Goal: Manage account settings

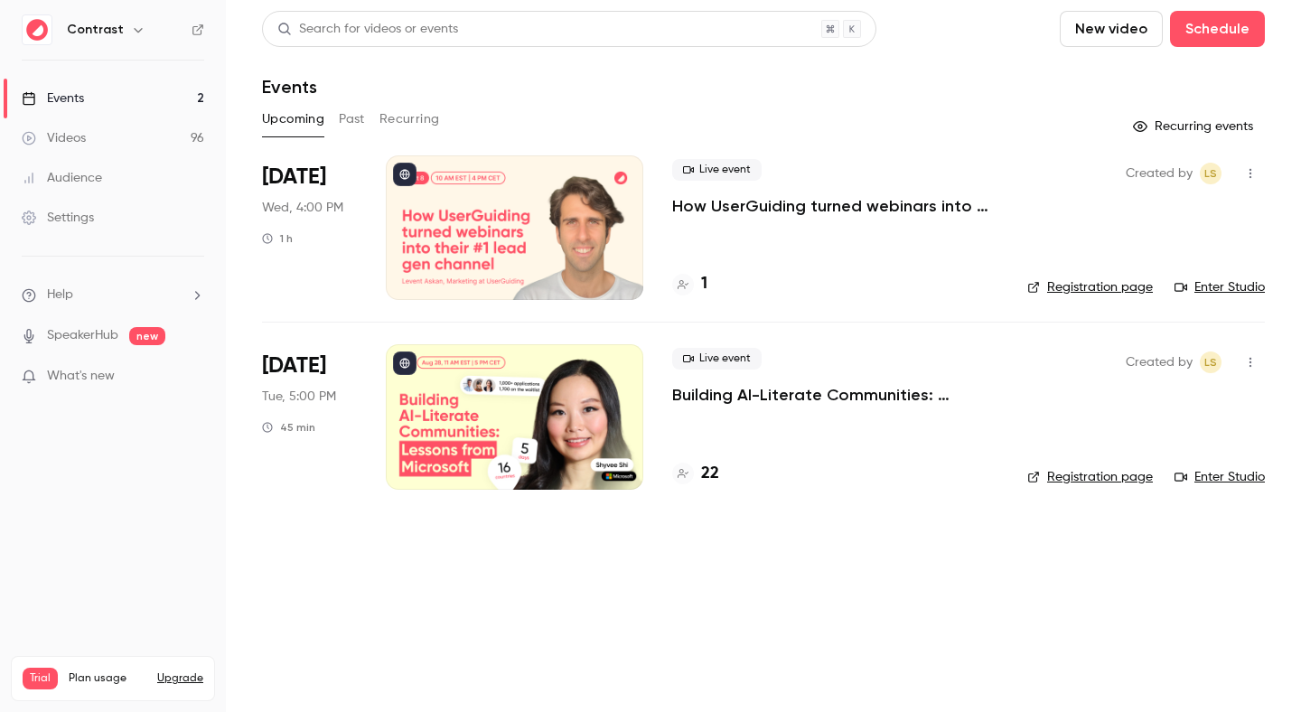
click at [103, 133] on link "Videos 96" at bounding box center [113, 138] width 226 height 40
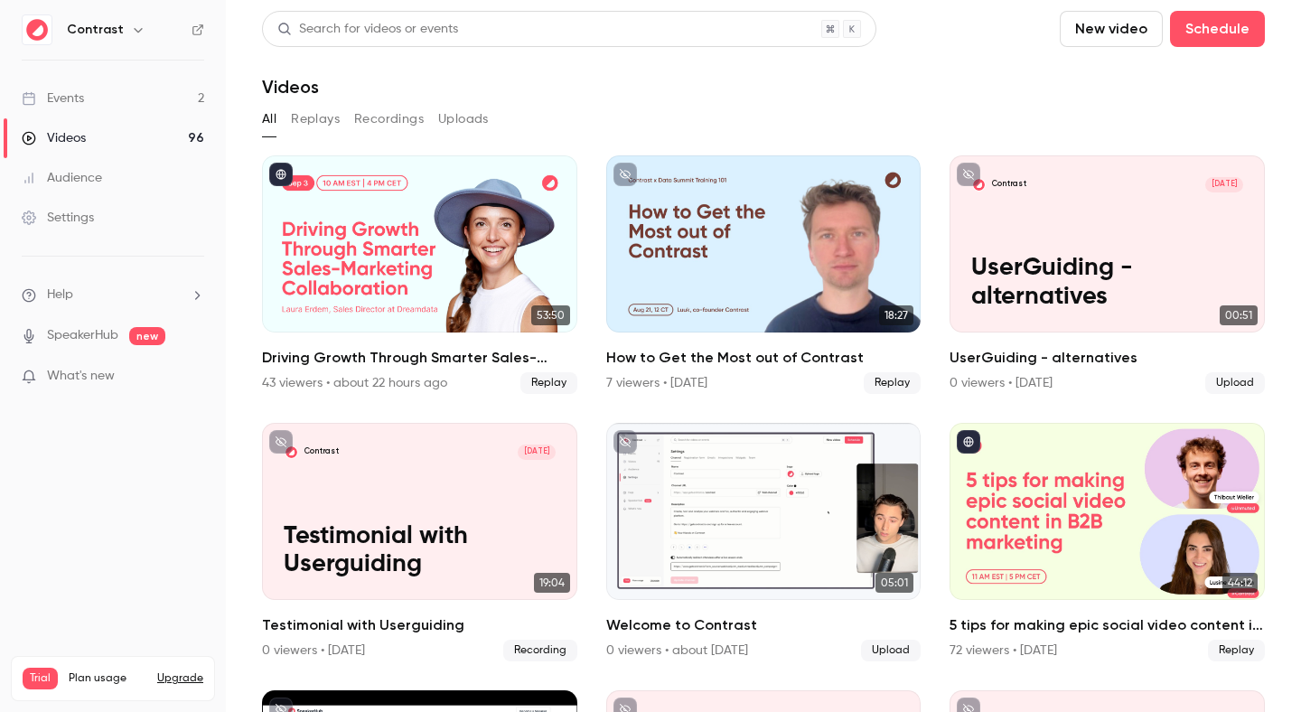
click at [82, 216] on div "Settings" at bounding box center [58, 218] width 72 height 18
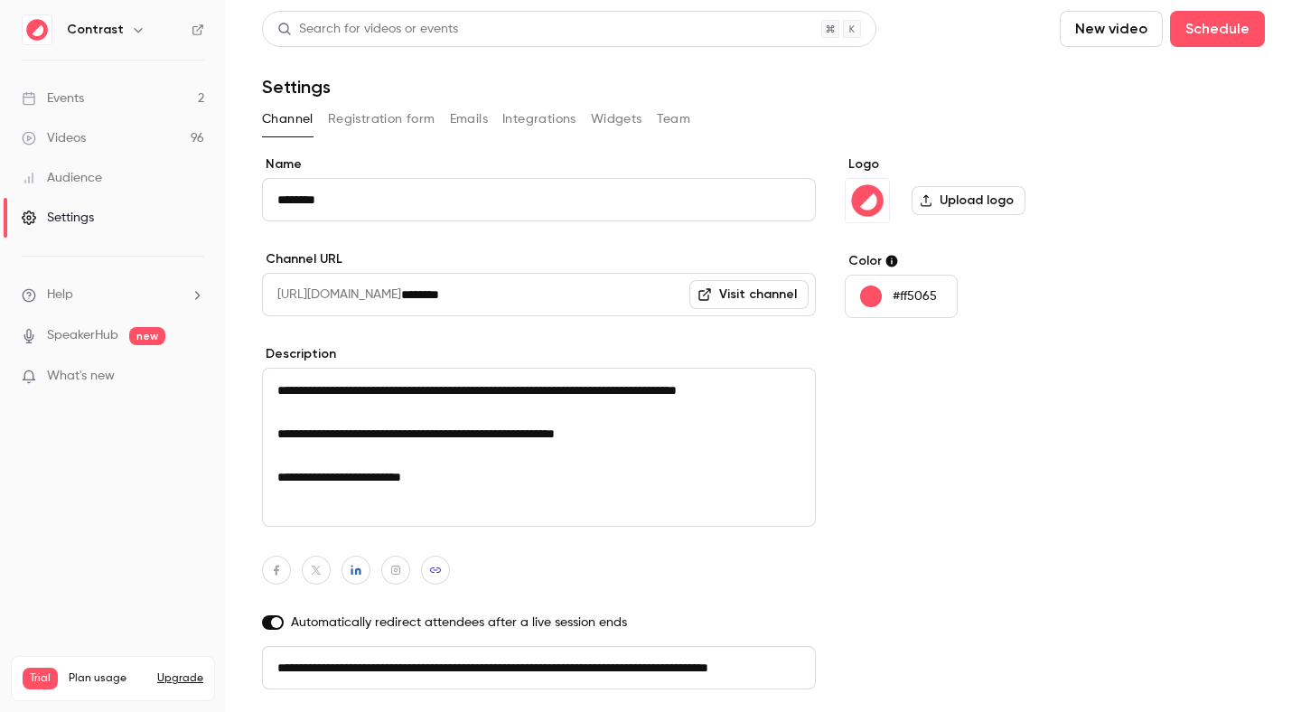
scroll to position [0, 102]
click at [132, 33] on icon "button" at bounding box center [138, 30] width 14 height 14
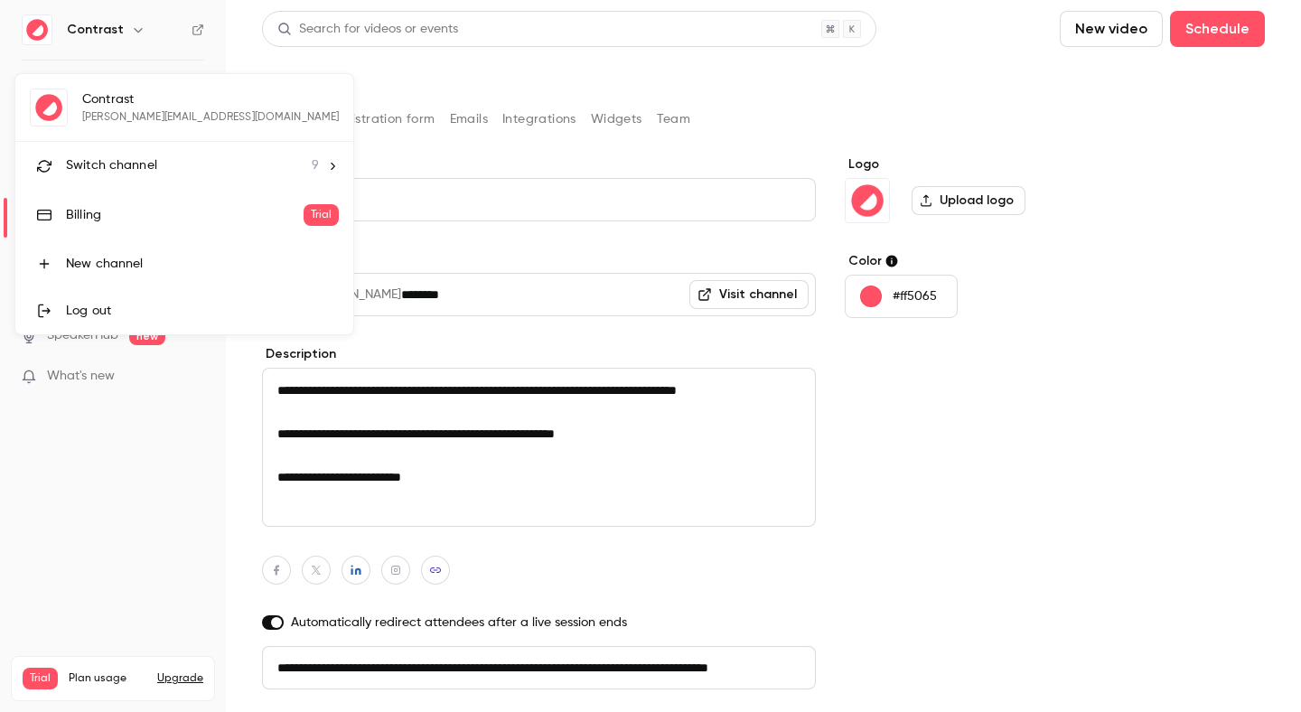
click at [122, 183] on li "Switch channel 9" at bounding box center [184, 166] width 338 height 48
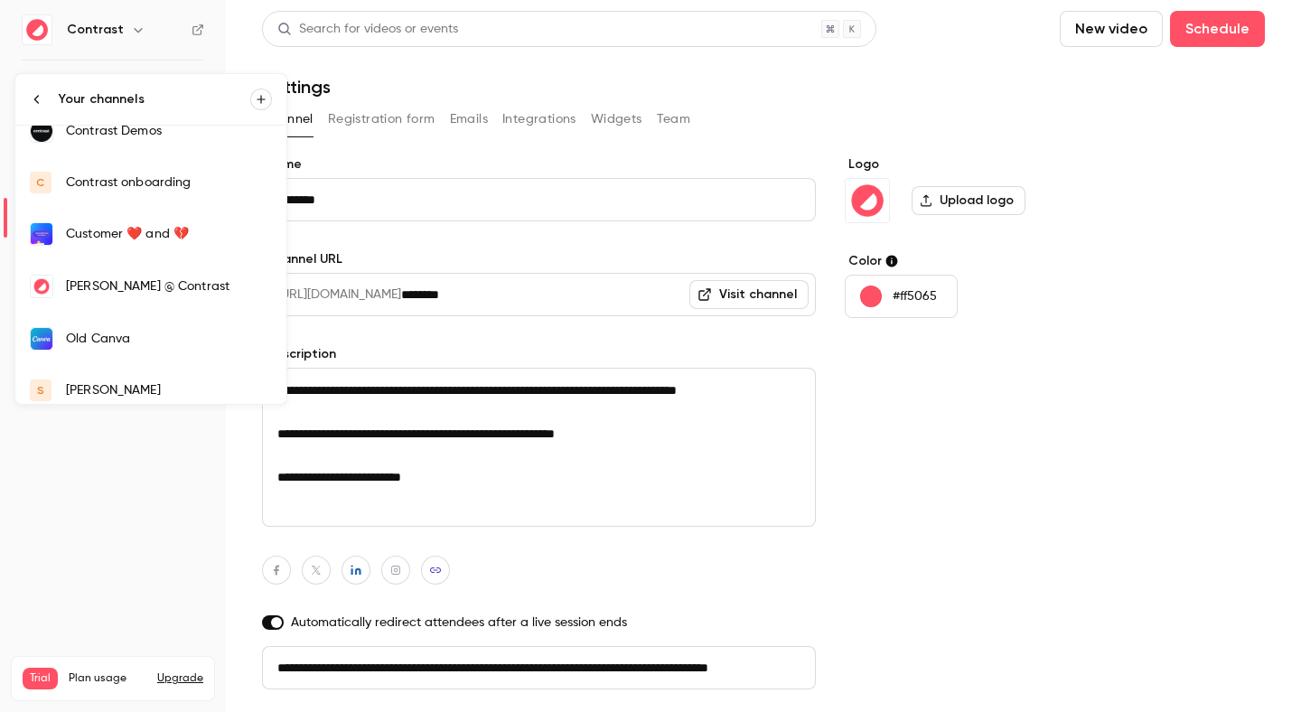
scroll to position [190, 0]
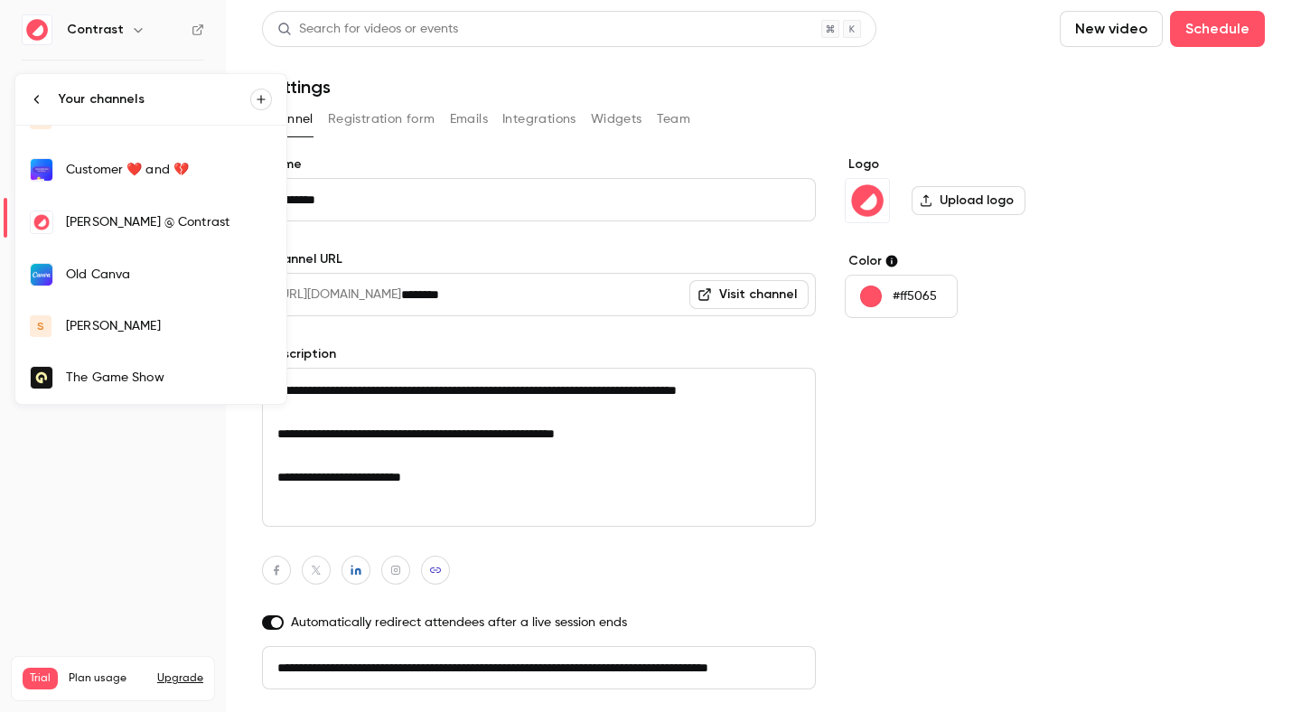
click at [91, 324] on div "[PERSON_NAME]" at bounding box center [169, 326] width 206 height 18
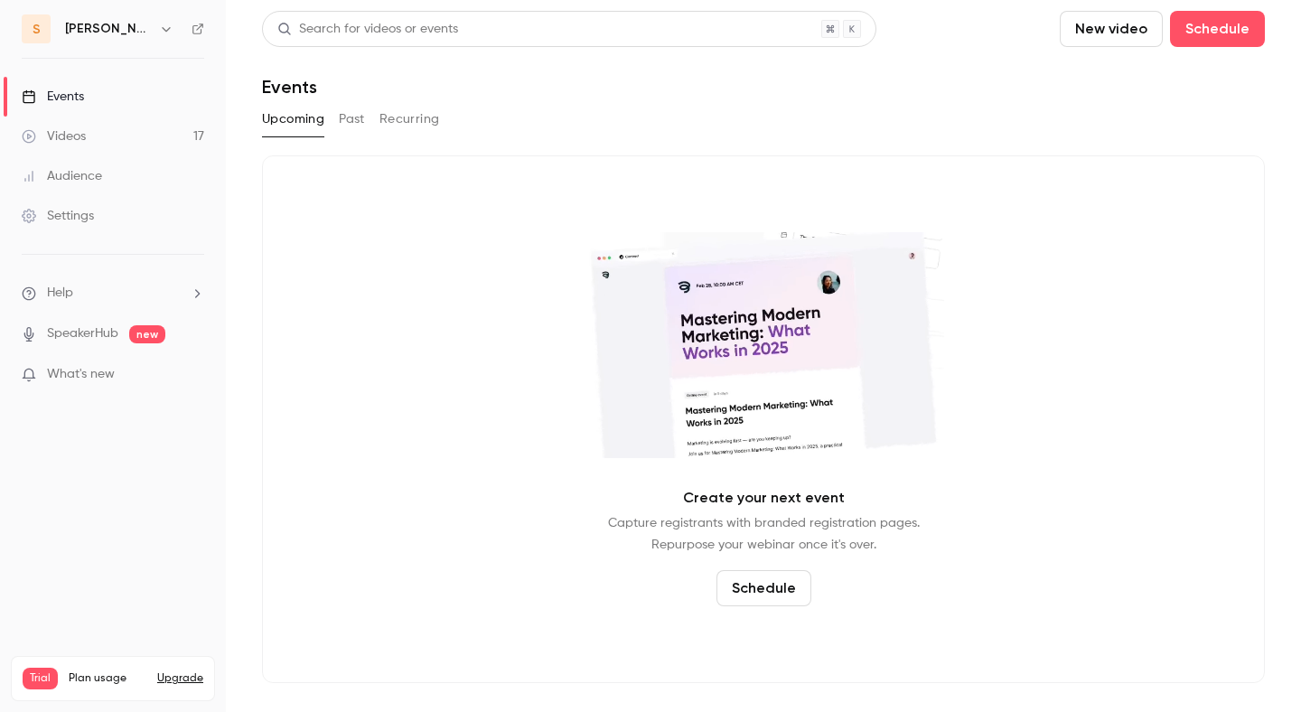
click at [132, 211] on link "Settings" at bounding box center [113, 216] width 226 height 40
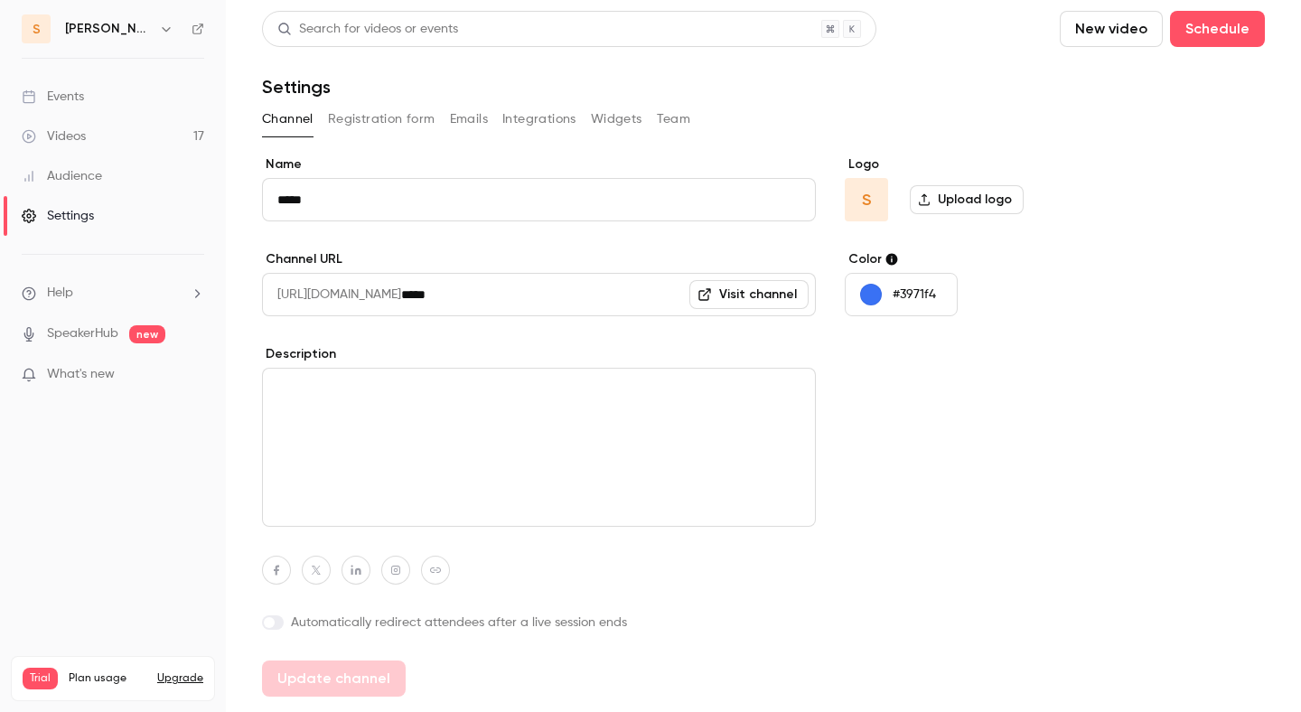
click at [363, 125] on button "Registration form" at bounding box center [382, 119] width 108 height 29
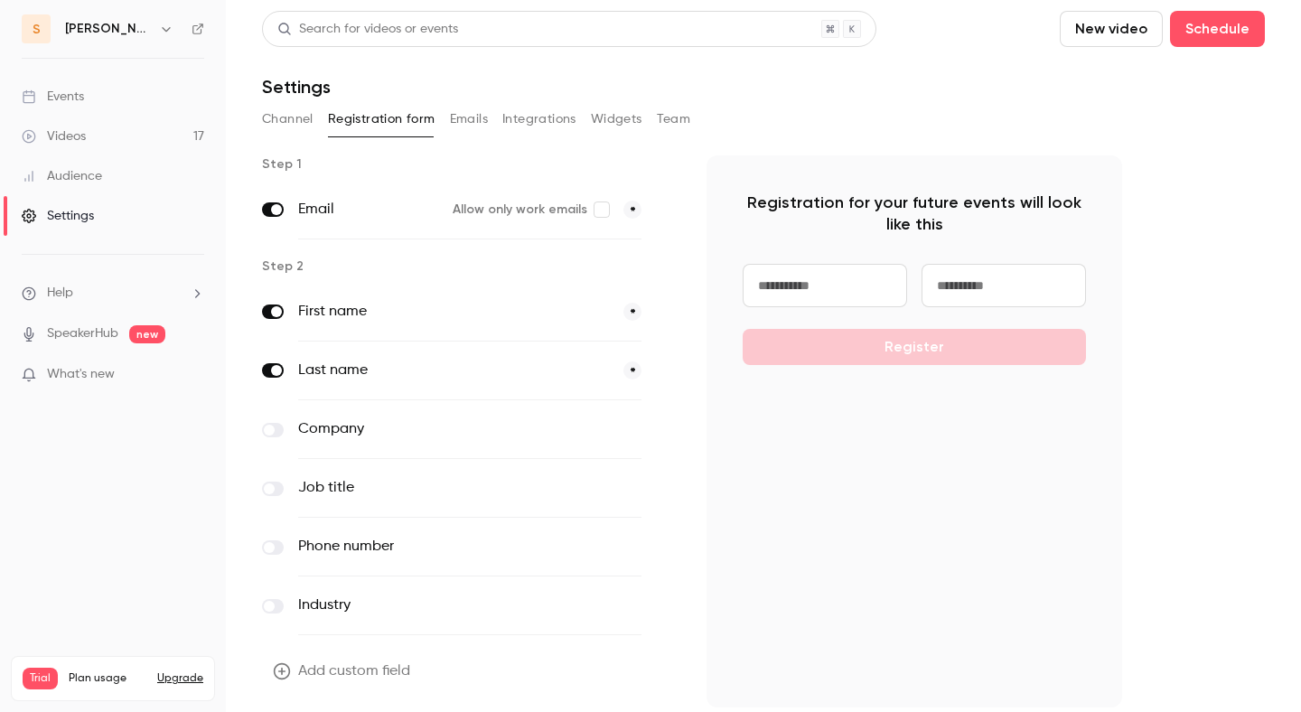
click at [662, 434] on icon "button" at bounding box center [666, 430] width 9 height 9
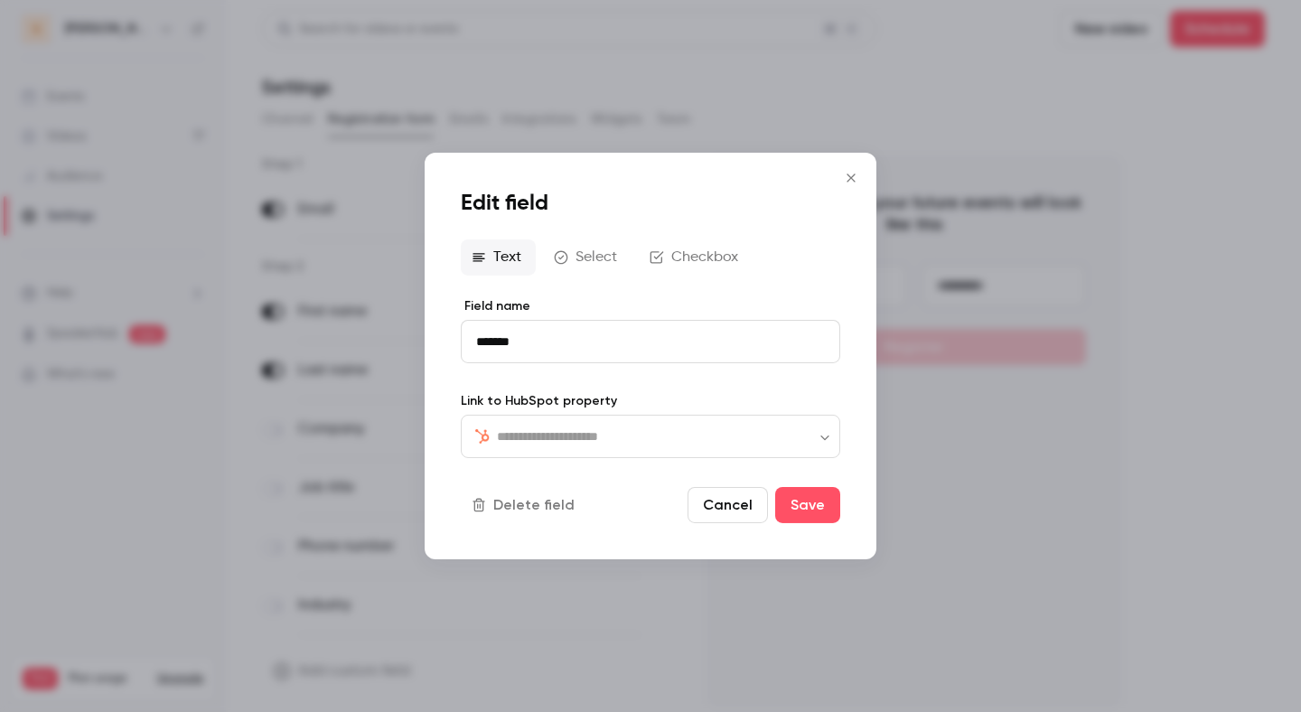
click at [651, 451] on div "​ ​" at bounding box center [651, 436] width 380 height 43
type input "**********"
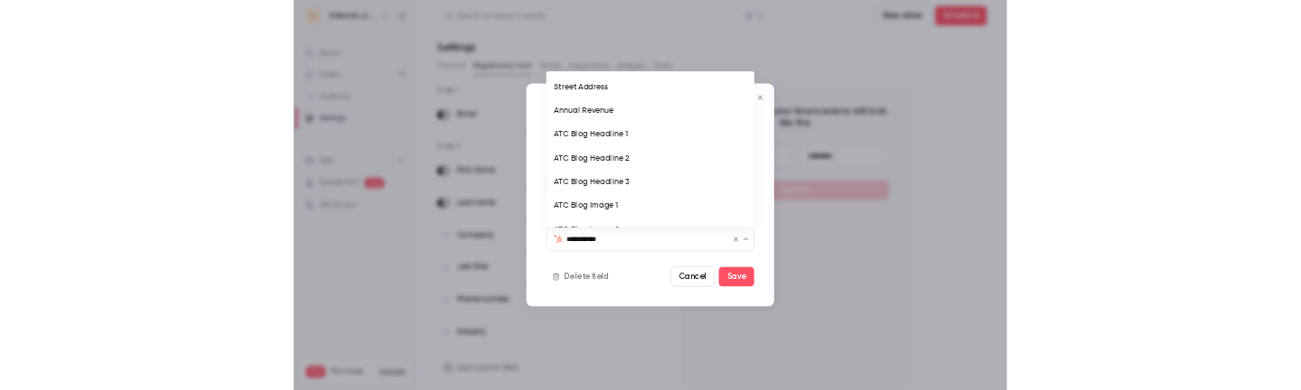
scroll to position [1284, 0]
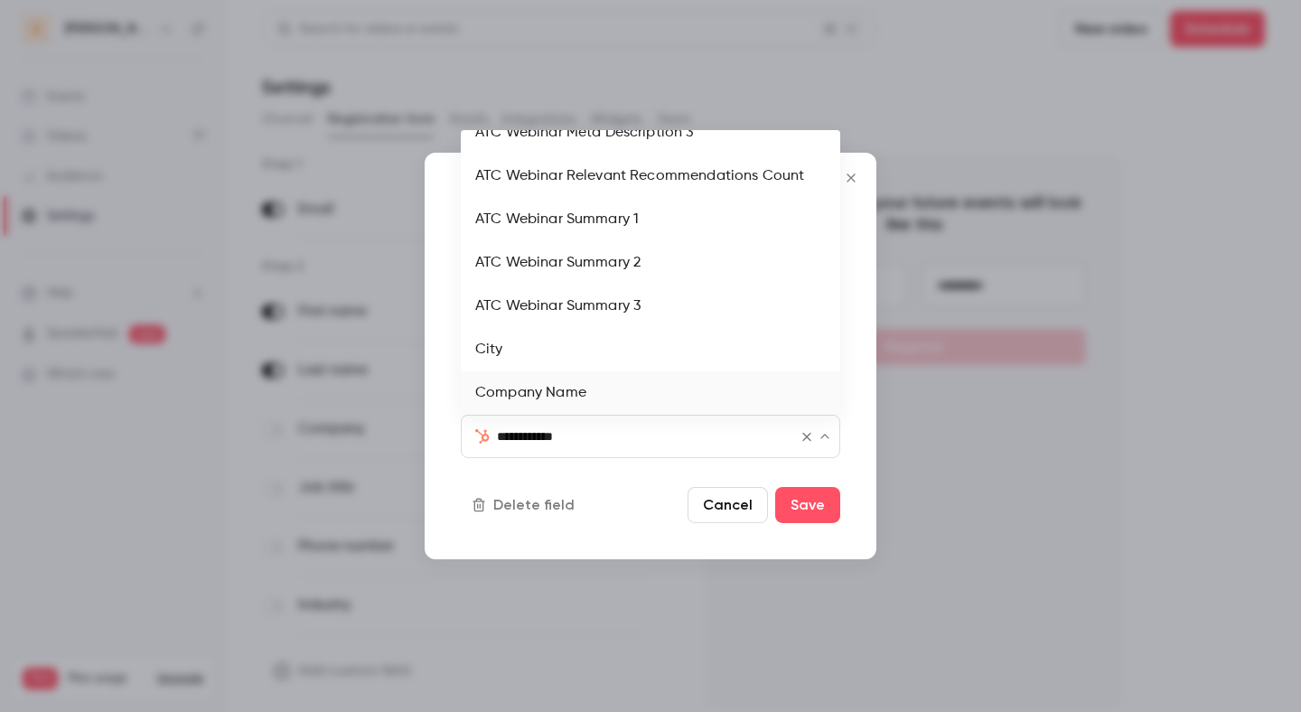
click at [651, 451] on div "**********" at bounding box center [651, 436] width 380 height 43
click at [618, 485] on form "**********" at bounding box center [651, 410] width 380 height 226
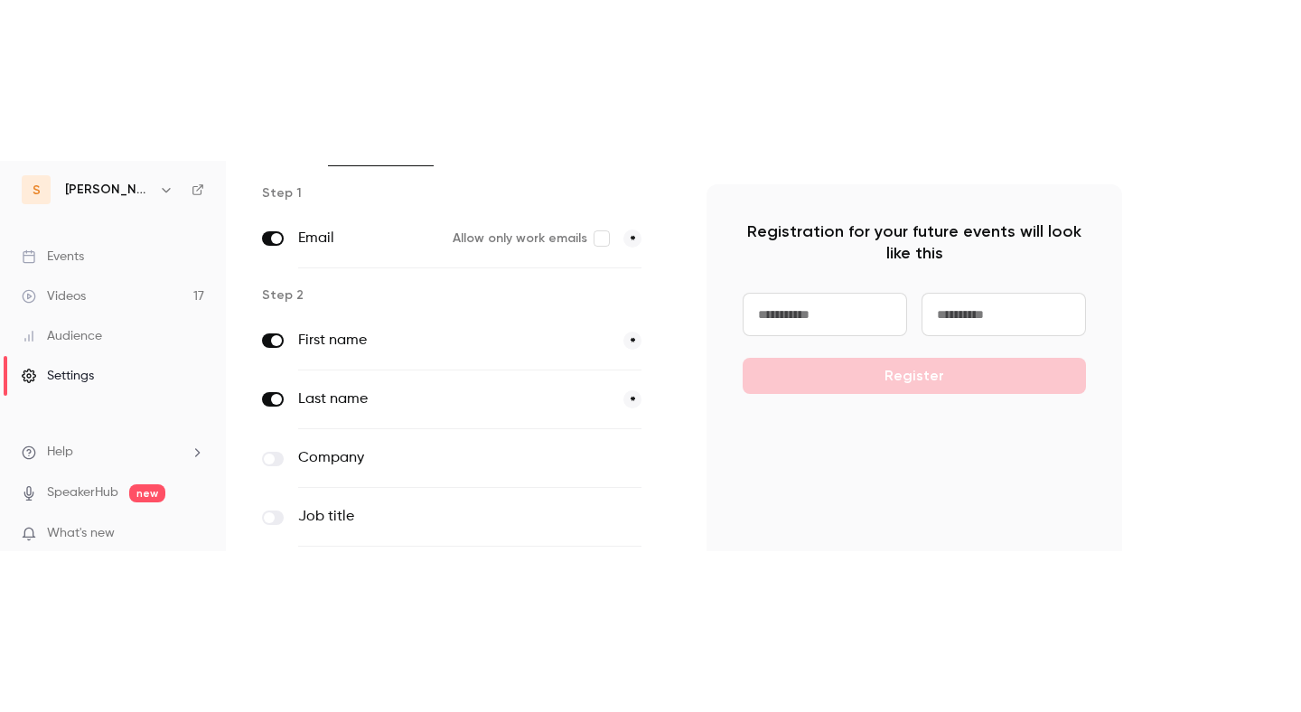
scroll to position [346, 0]
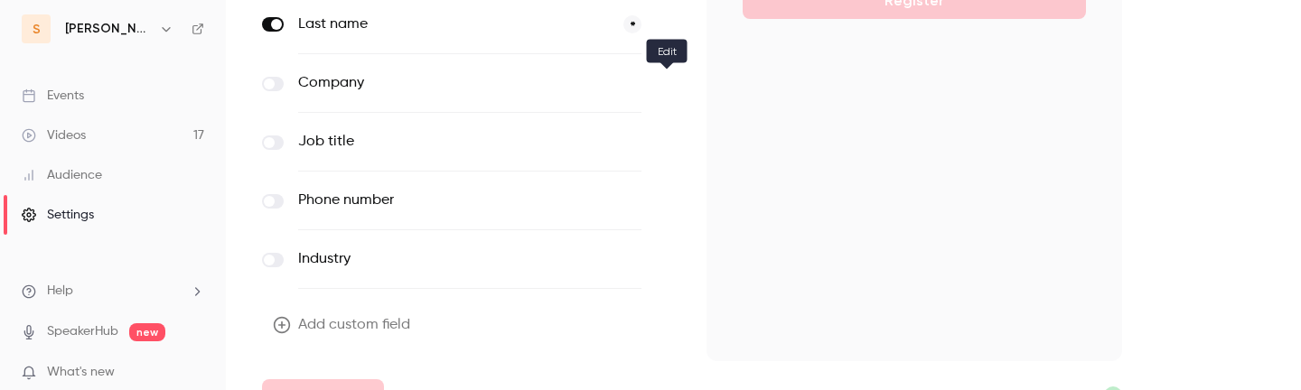
click at [662, 89] on button "button" at bounding box center [667, 84] width 22 height 22
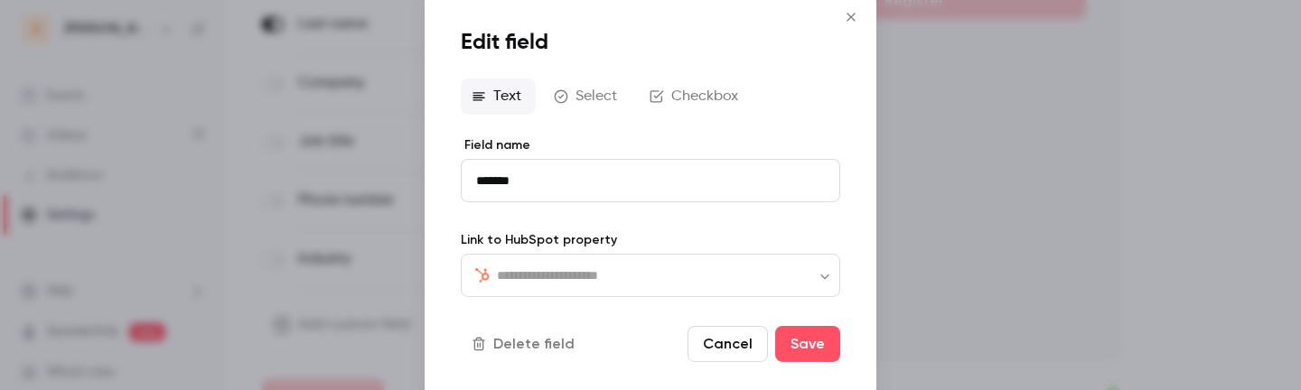
type input "**********"
click at [211, 101] on div at bounding box center [650, 195] width 1301 height 390
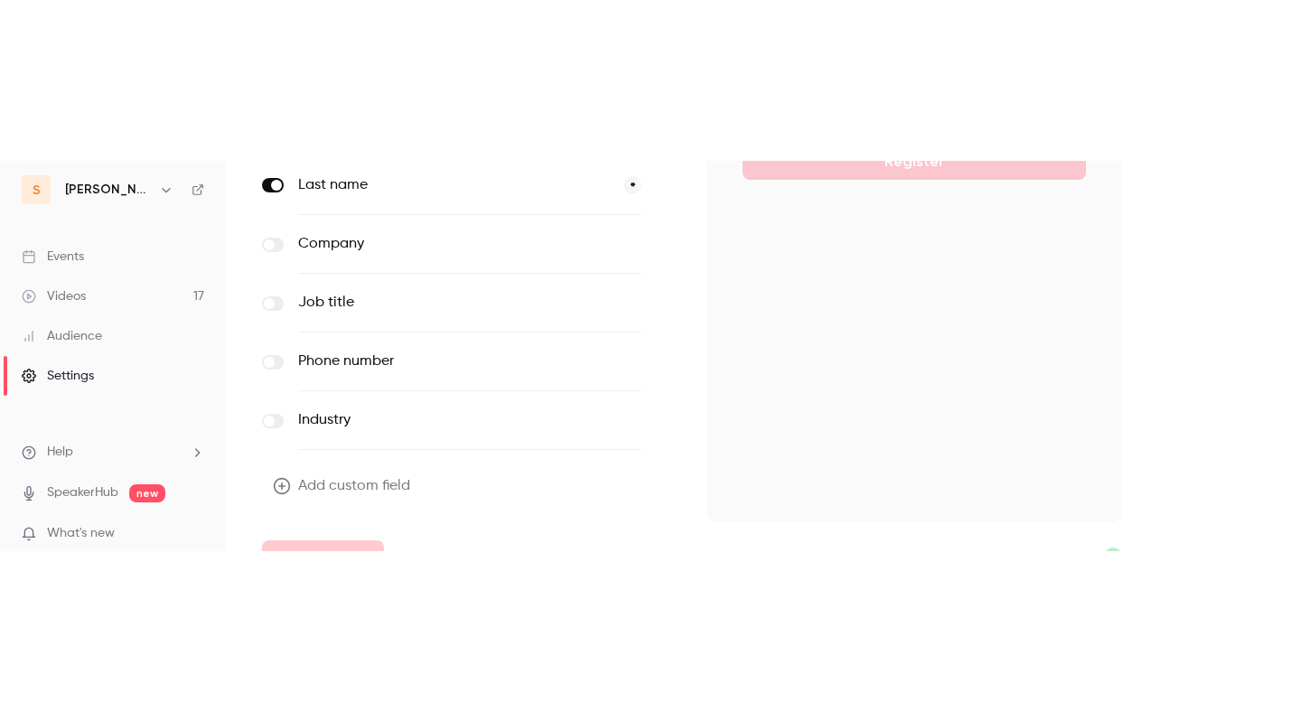
scroll to position [61, 0]
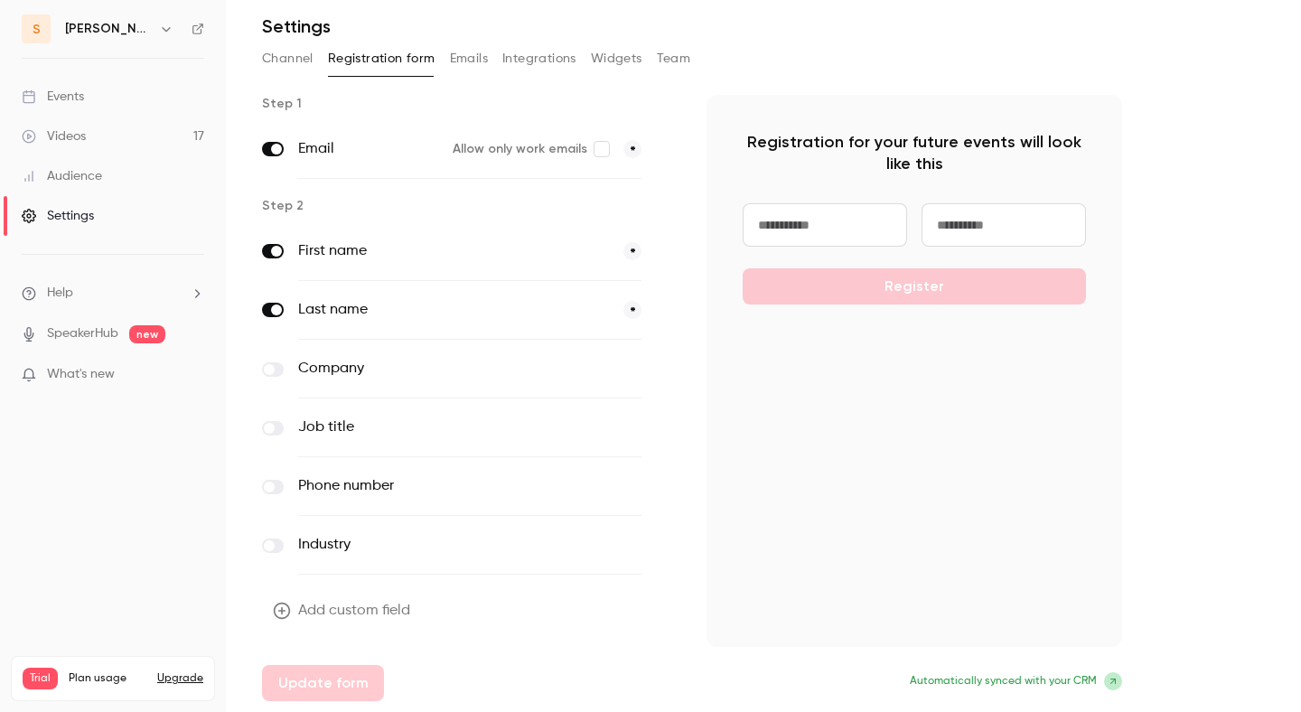
click at [540, 50] on button "Integrations" at bounding box center [540, 58] width 74 height 29
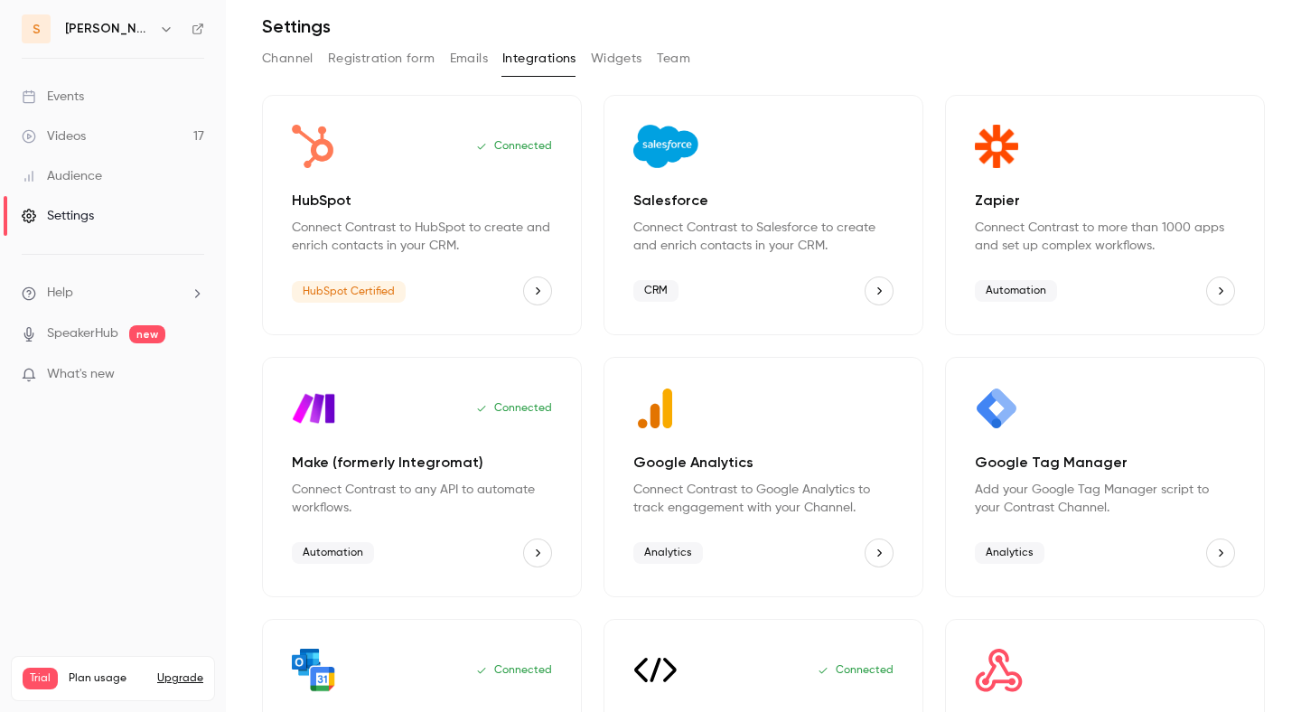
click at [535, 289] on icon "HubSpot" at bounding box center [537, 291] width 13 height 13
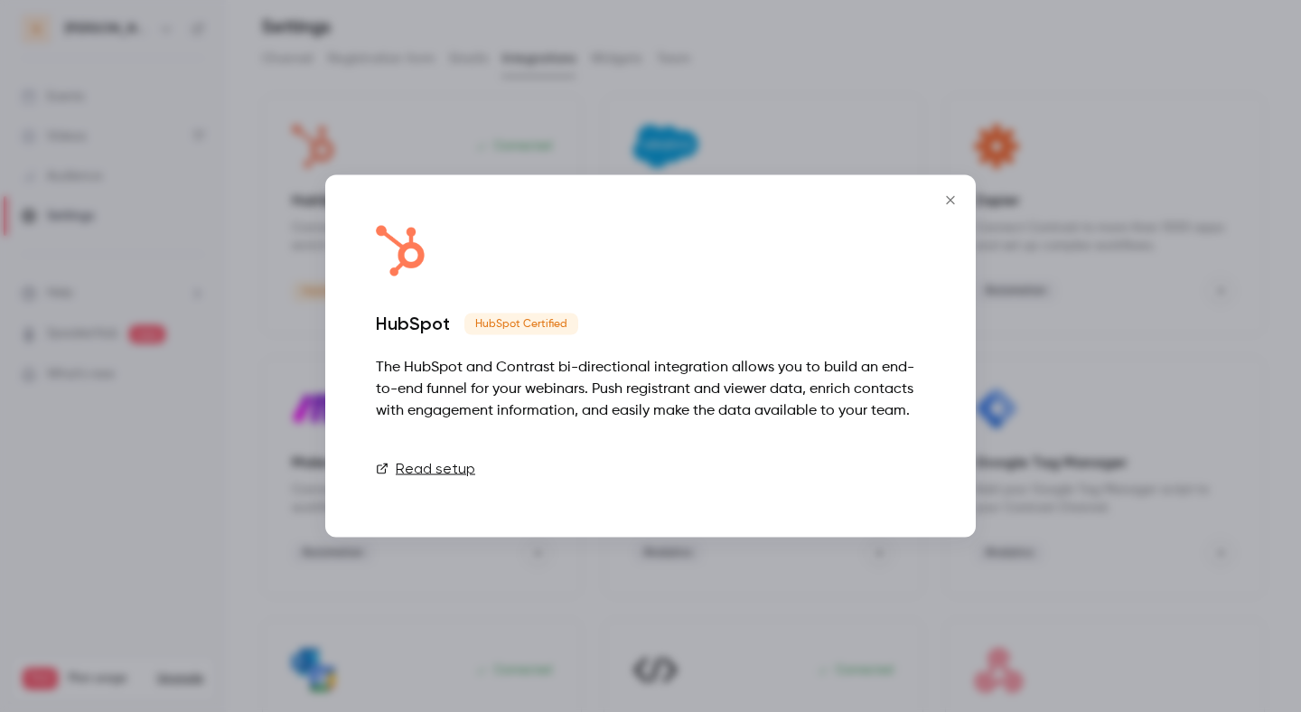
click at [865, 390] on button "Disconnect" at bounding box center [871, 469] width 108 height 36
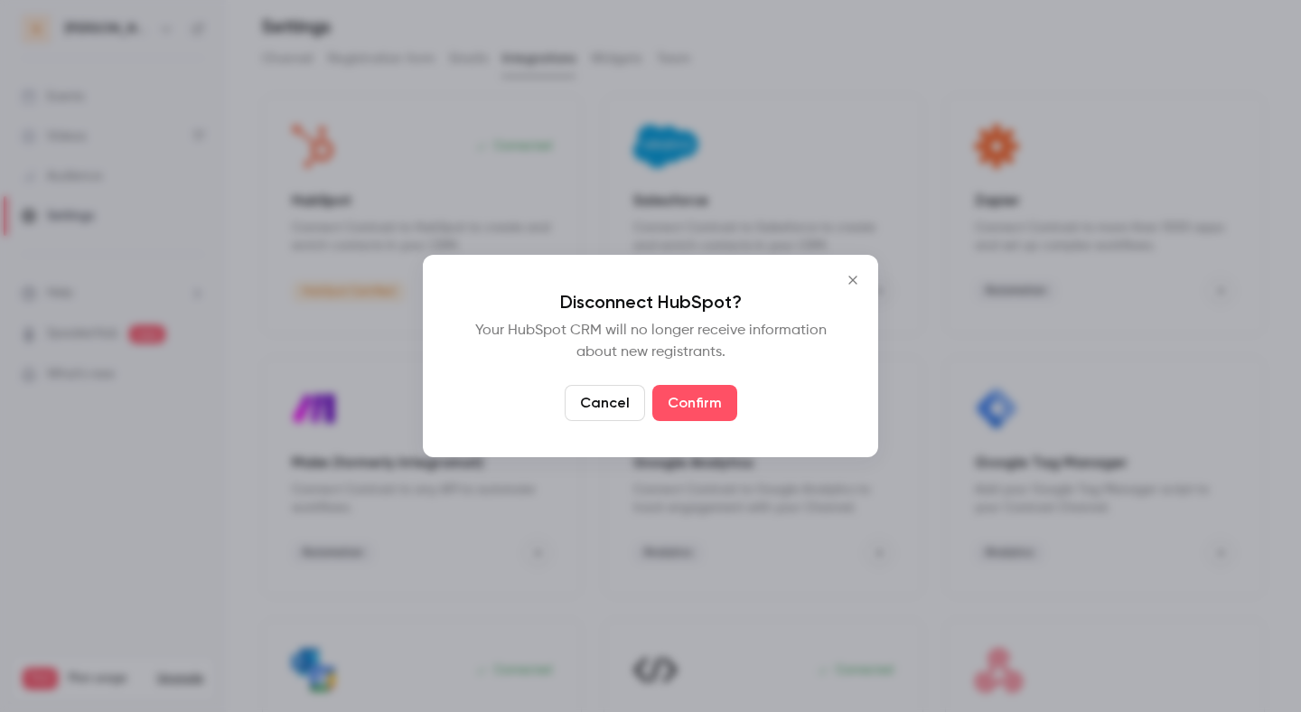
click at [599, 390] on button "Cancel" at bounding box center [605, 403] width 80 height 36
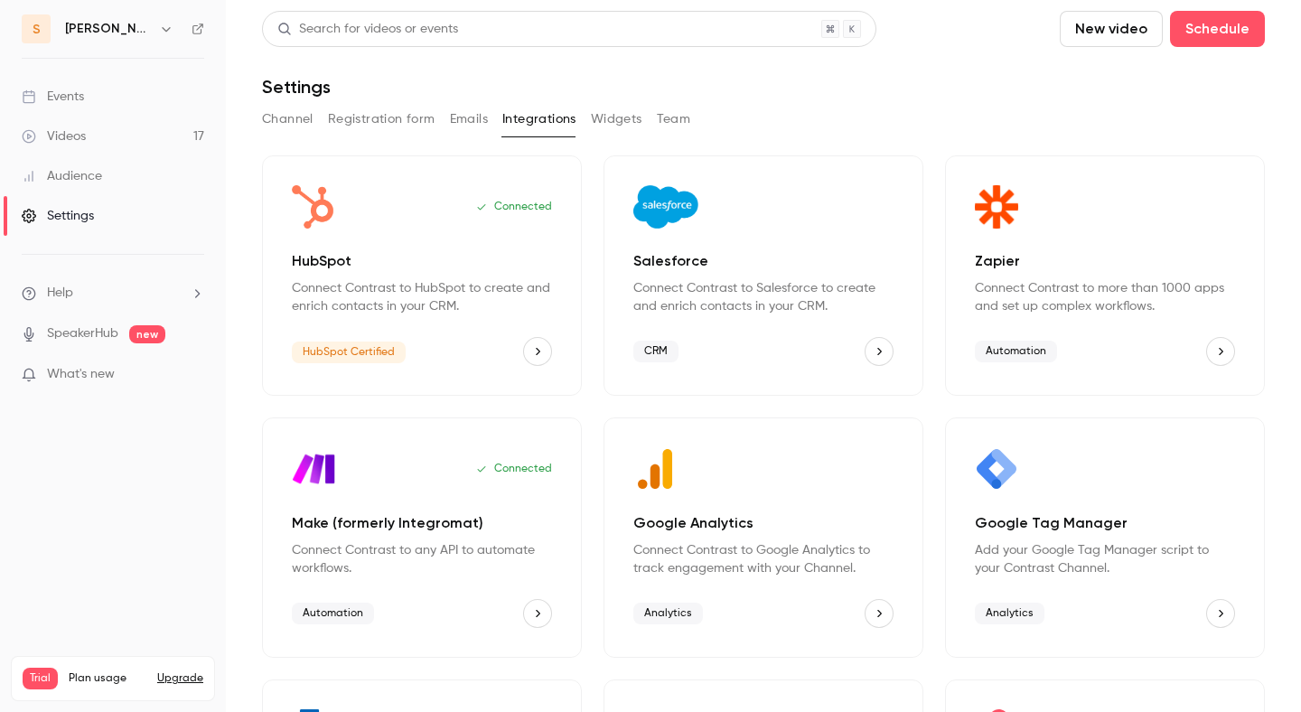
click at [159, 31] on icon "button" at bounding box center [166, 29] width 14 height 14
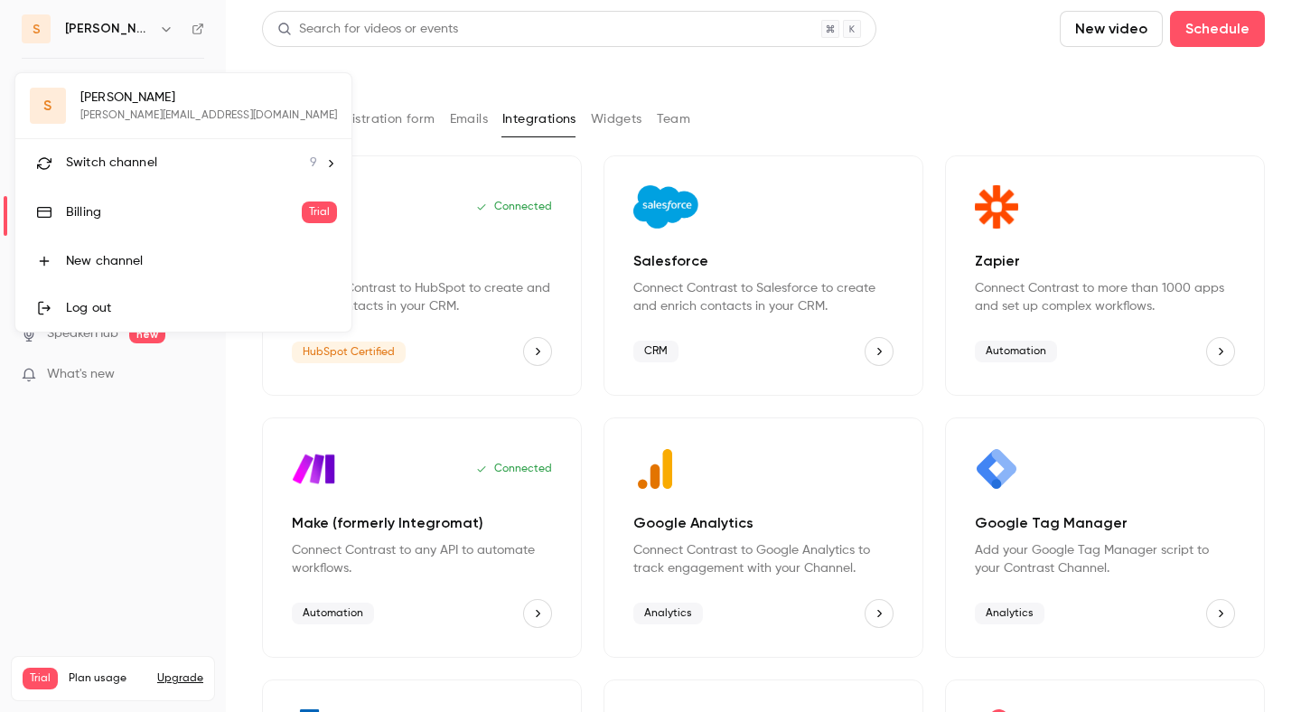
click at [113, 309] on div "Log out" at bounding box center [201, 308] width 271 height 18
